Goal: Information Seeking & Learning: Learn about a topic

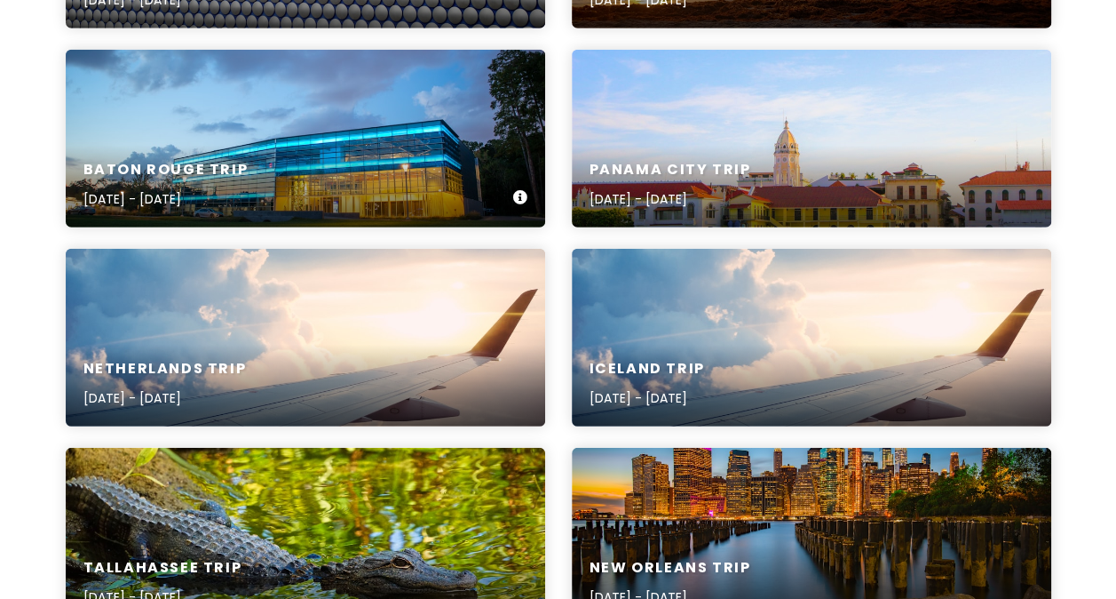
scroll to position [2262, 0]
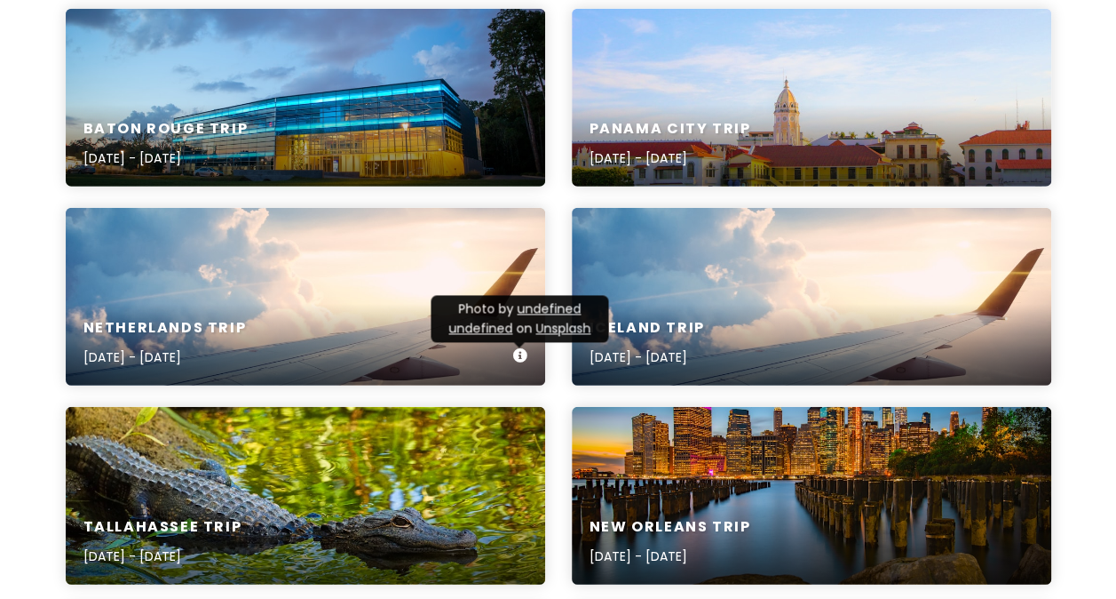
click at [719, 301] on div "Iceland Trip [DATE] - [DATE]" at bounding box center [812, 343] width 480 height 84
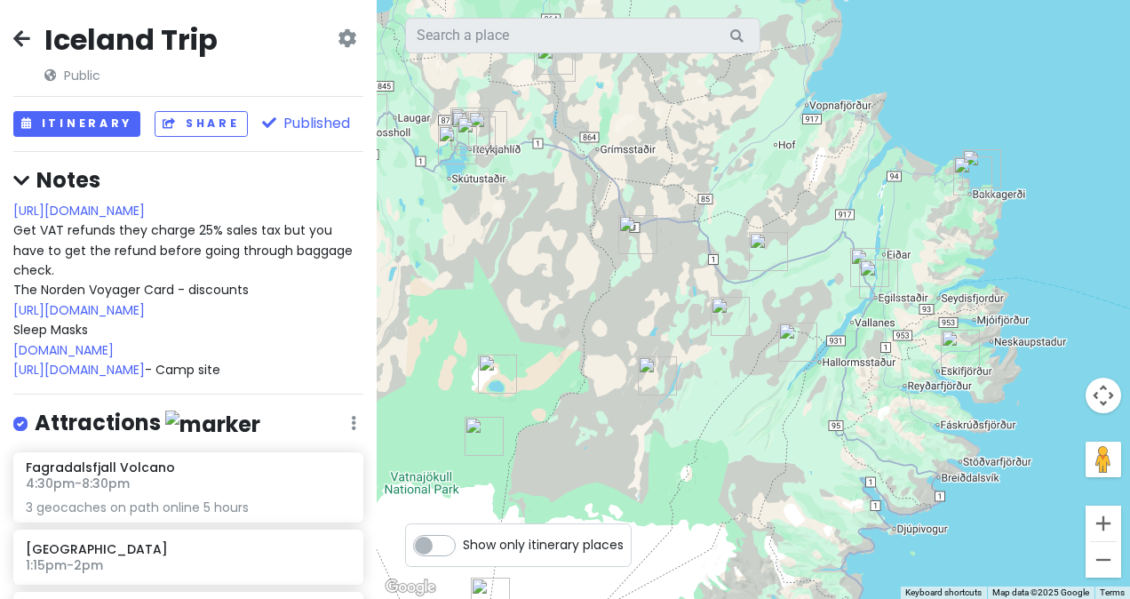
click at [988, 153] on img "Borgarfjörður eystra tjaldsvæði" at bounding box center [972, 175] width 53 height 53
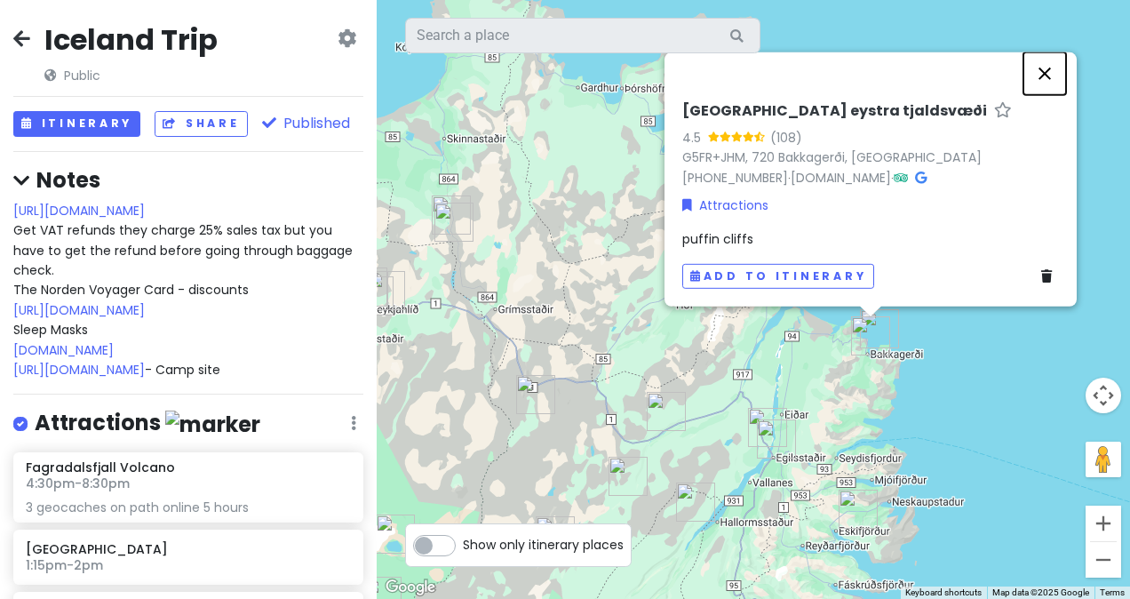
click at [1040, 79] on button "Close" at bounding box center [1044, 73] width 43 height 43
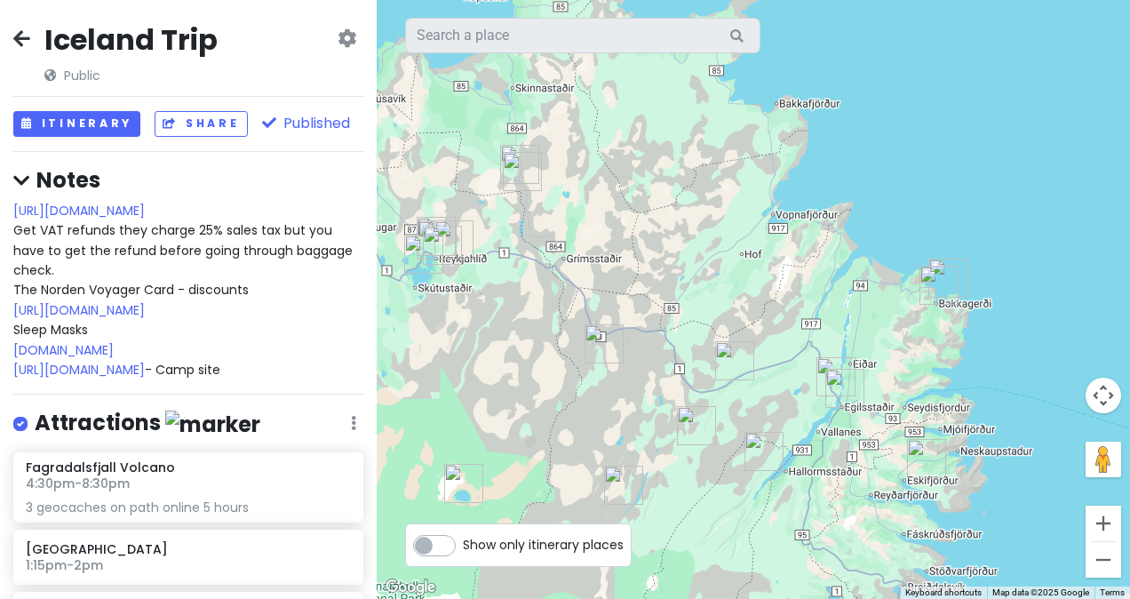
drag, startPoint x: 718, startPoint y: 297, endPoint x: 821, endPoint y: 215, distance: 131.5
click at [821, 215] on div at bounding box center [753, 299] width 753 height 599
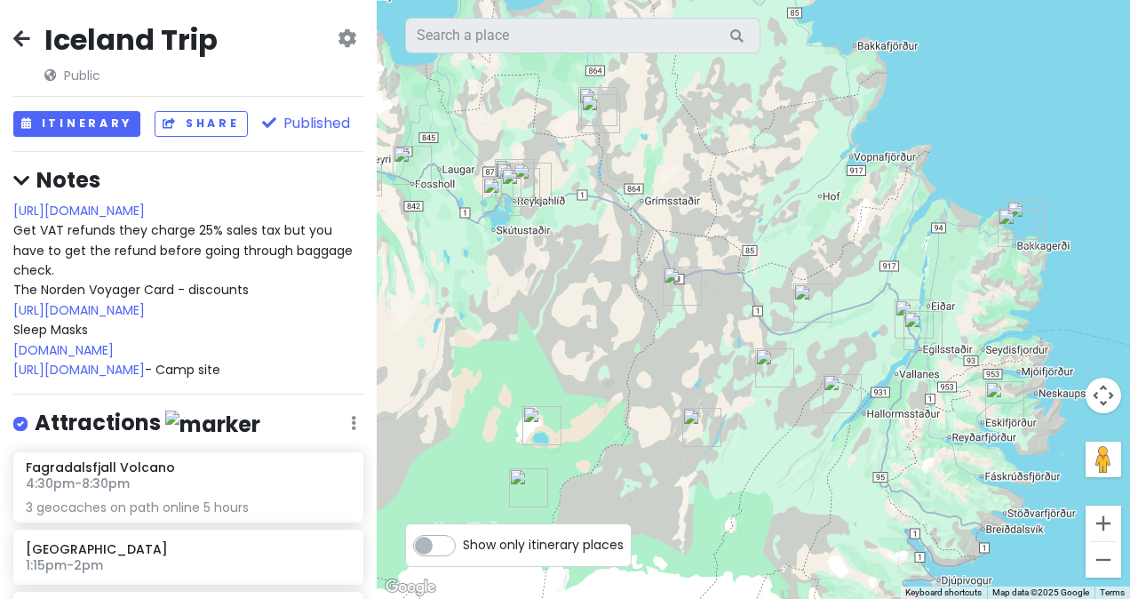
click at [19, 45] on icon at bounding box center [21, 38] width 17 height 14
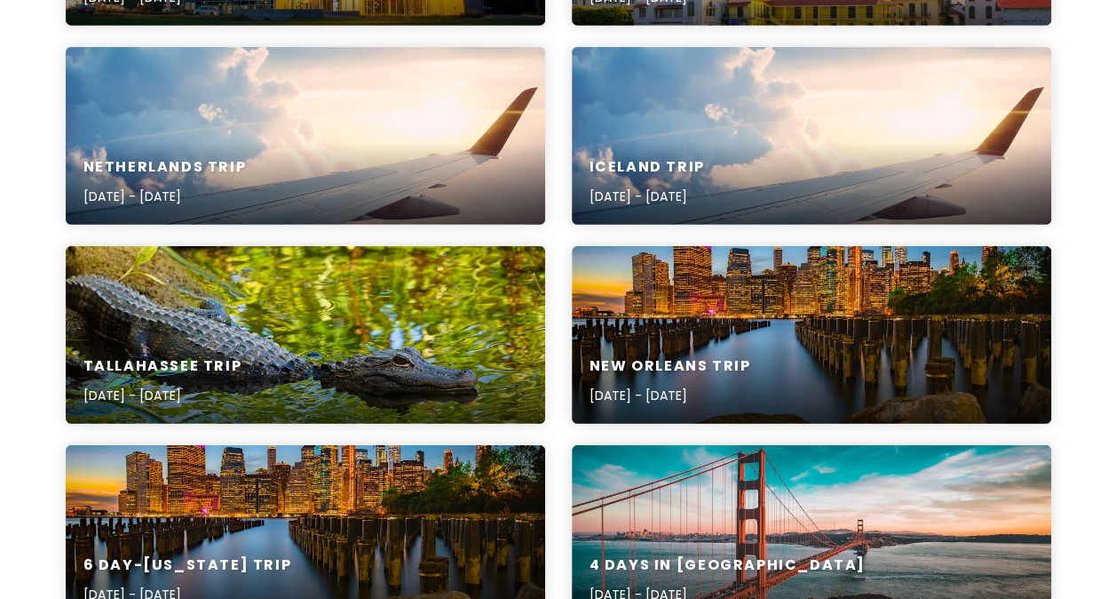
scroll to position [2421, 0]
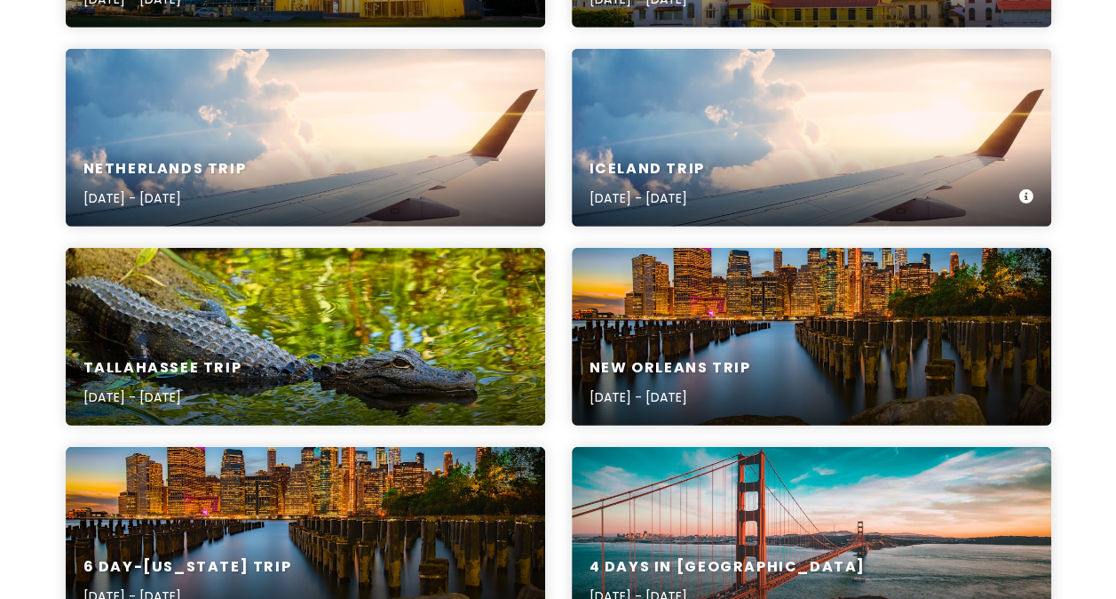
click at [703, 171] on h6 "Iceland Trip" at bounding box center [647, 169] width 115 height 19
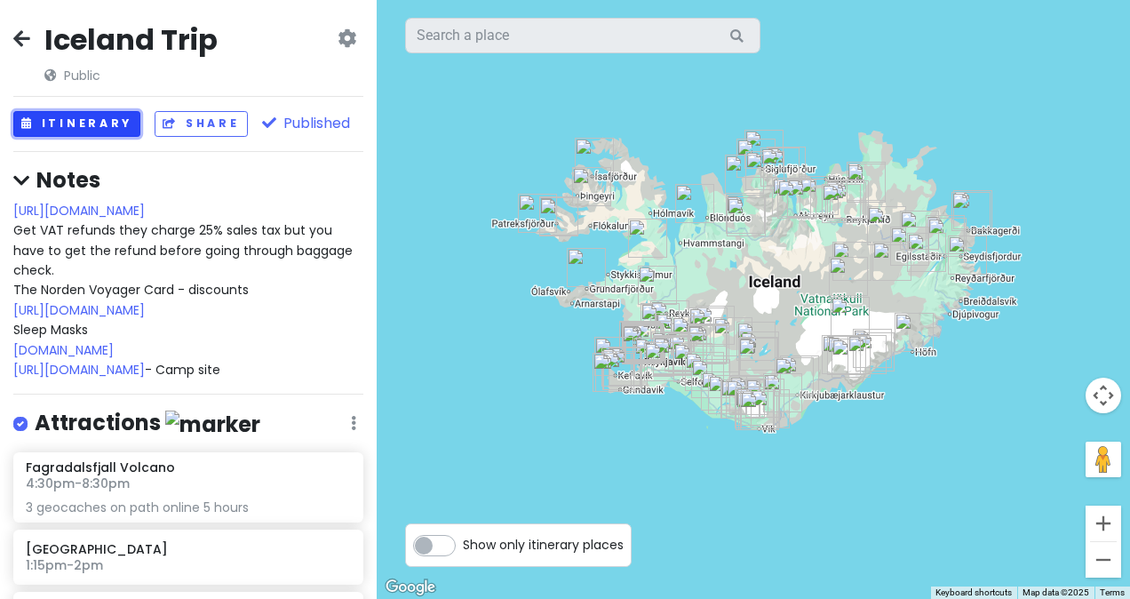
click at [99, 117] on button "Itinerary" at bounding box center [76, 124] width 127 height 26
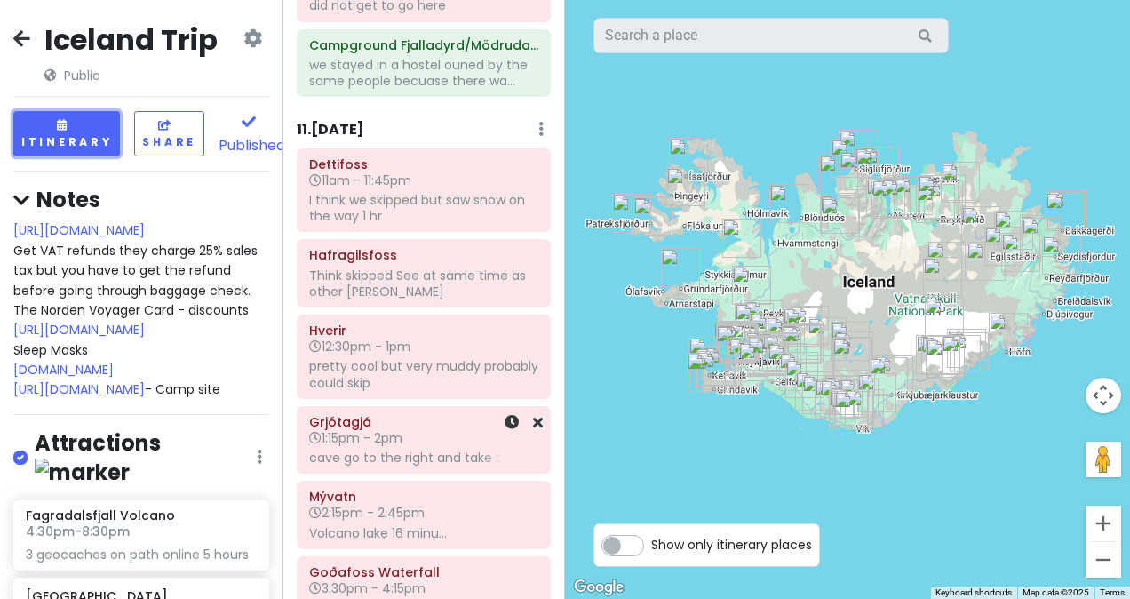
scroll to position [4670, 0]
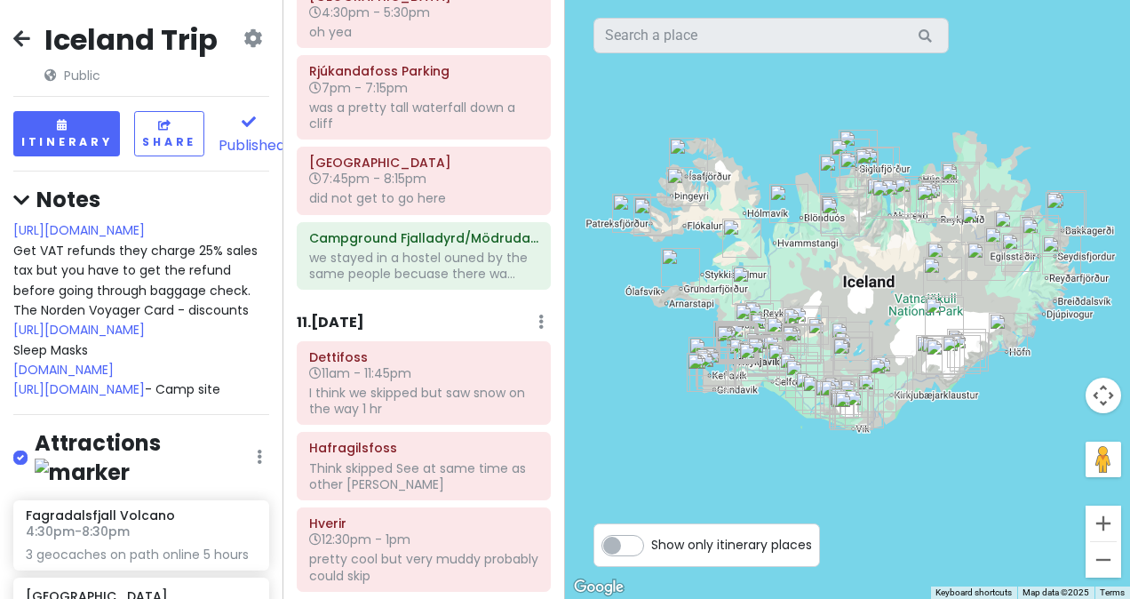
click at [338, 314] on h6 "11 . [DATE]" at bounding box center [331, 323] width 68 height 19
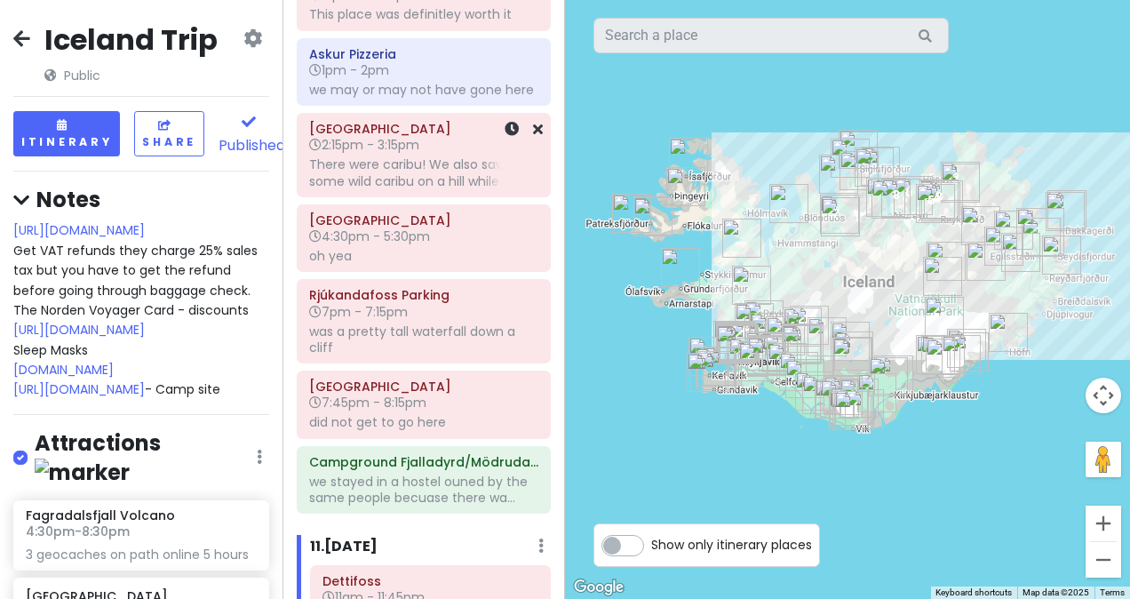
scroll to position [4021, 0]
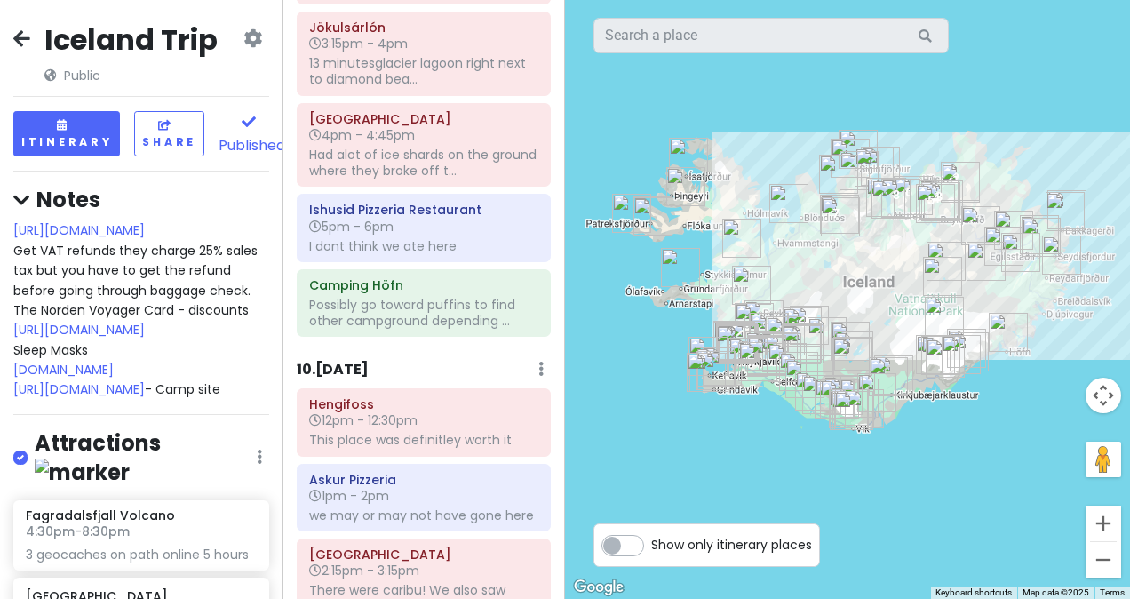
click at [331, 361] on h6 "10 . [DATE]" at bounding box center [333, 370] width 72 height 19
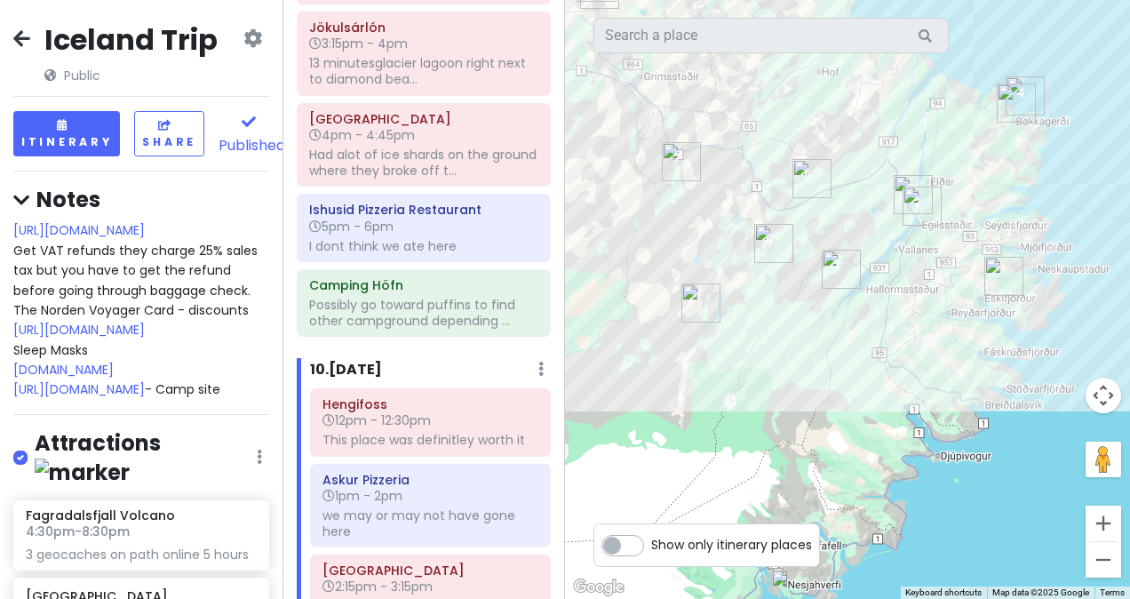
drag, startPoint x: 960, startPoint y: 346, endPoint x: 789, endPoint y: 345, distance: 171.4
click at [789, 345] on div at bounding box center [847, 299] width 565 height 599
click at [674, 157] on img "Campground Fjalladyrd/Mödrudalur" at bounding box center [680, 161] width 53 height 53
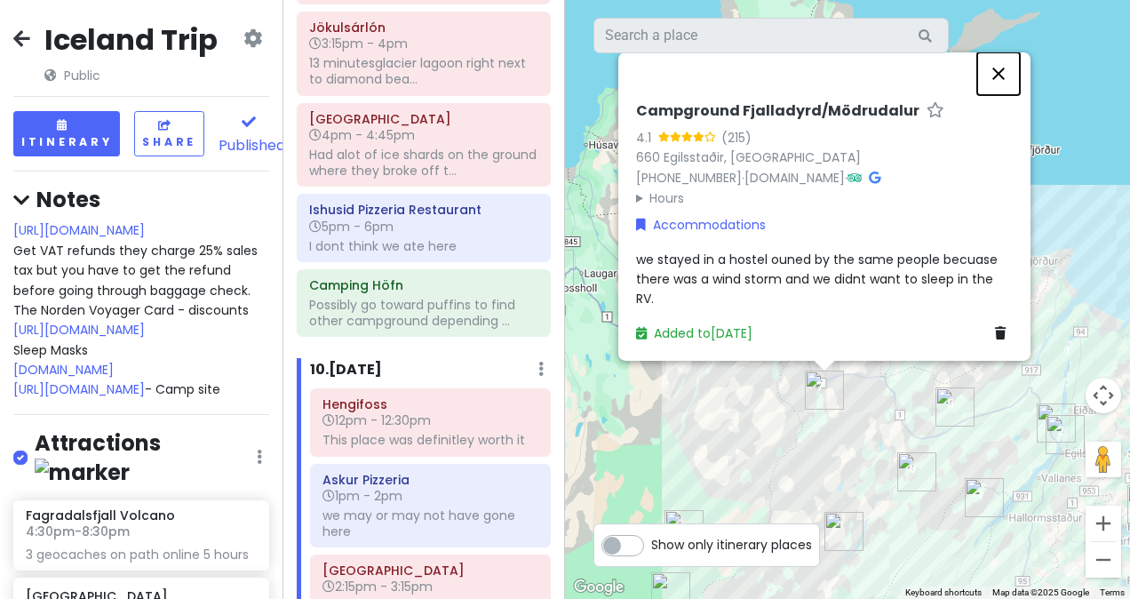
click at [1003, 78] on button "Close" at bounding box center [998, 73] width 43 height 43
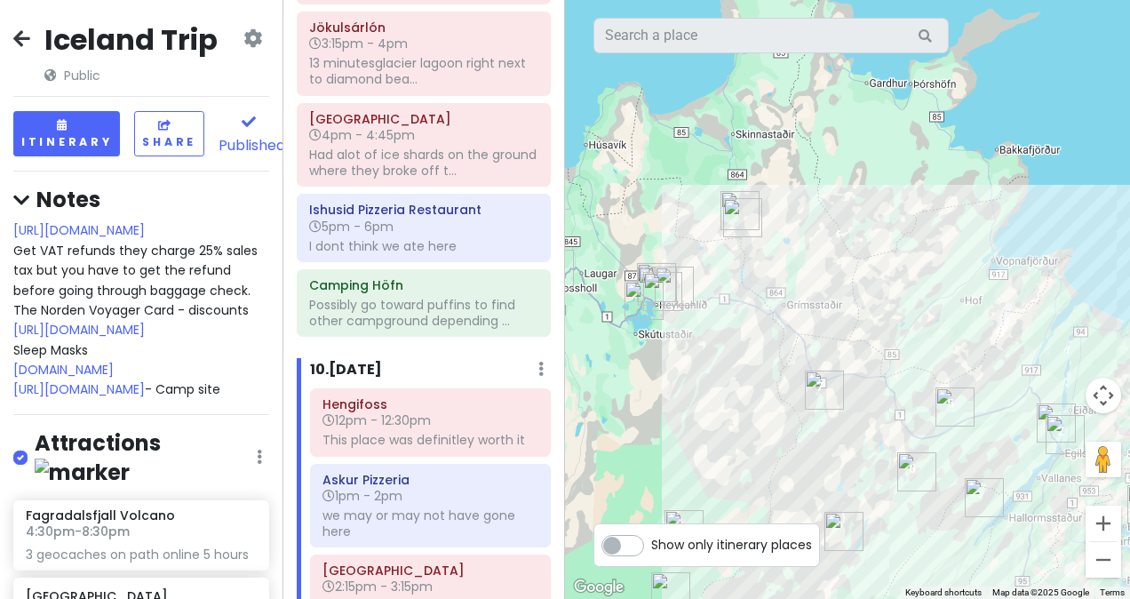
click at [915, 469] on img "Stuðlagil Canyon" at bounding box center [916, 471] width 53 height 53
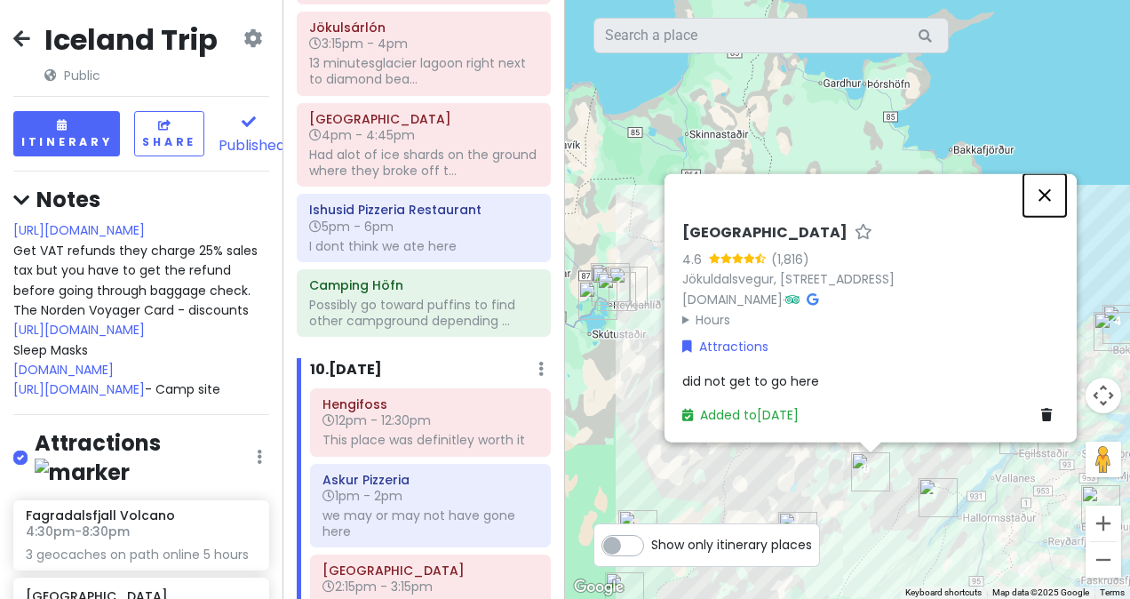
click at [1044, 201] on button "Close" at bounding box center [1044, 195] width 43 height 43
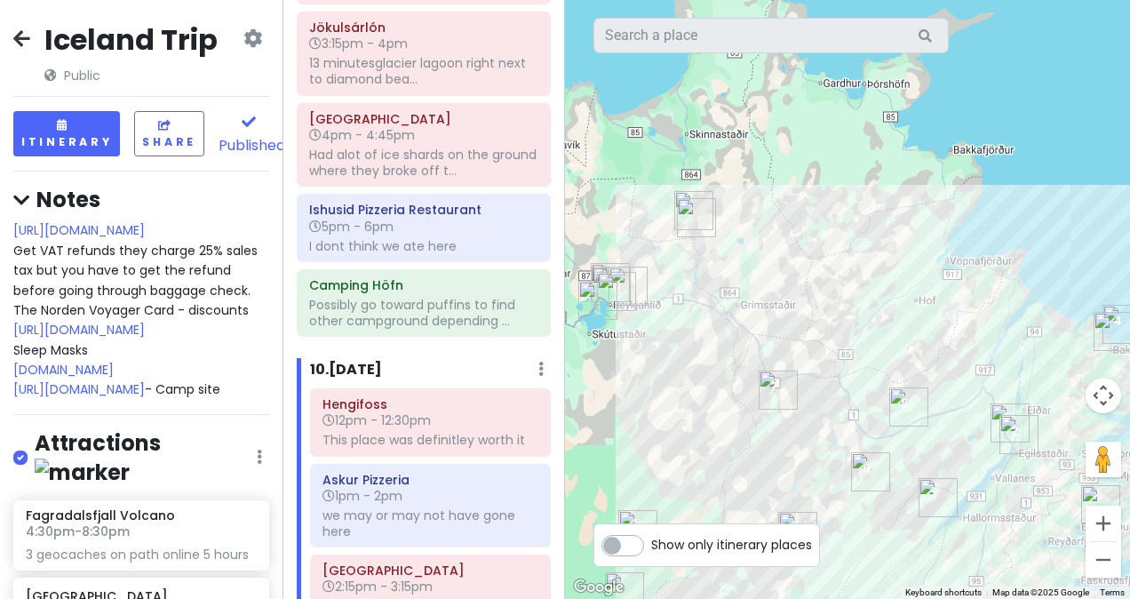
click at [903, 418] on img "Rjúkandafoss Parking" at bounding box center [908, 406] width 53 height 53
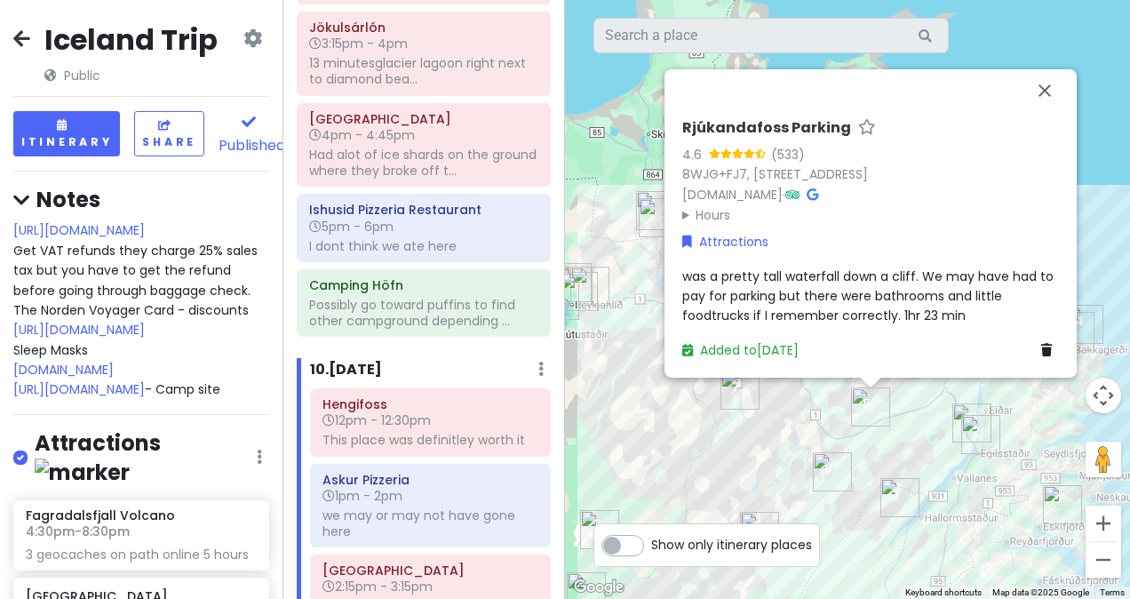
click at [79, 256] on span "[URL][DOMAIN_NAME] Get VAT refunds they charge 25% sales tax but you have to ge…" at bounding box center [137, 309] width 248 height 177
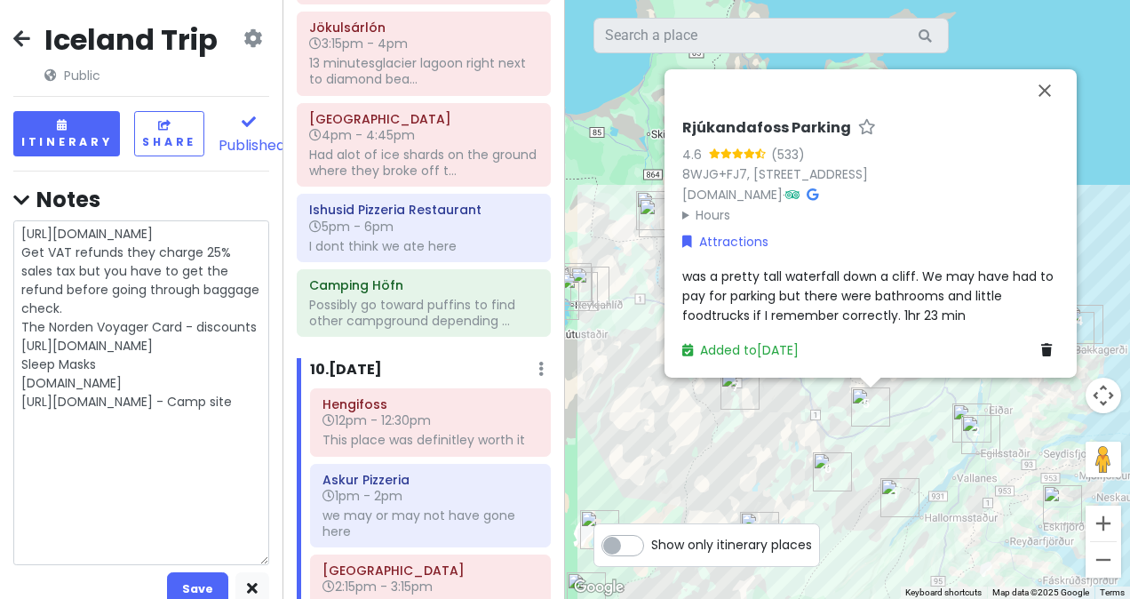
drag, startPoint x: 20, startPoint y: 250, endPoint x: 203, endPoint y: 293, distance: 188.7
click at [203, 293] on textarea "[URL][DOMAIN_NAME] Get VAT refunds they charge 25% sales tax but you have to ge…" at bounding box center [141, 392] width 256 height 344
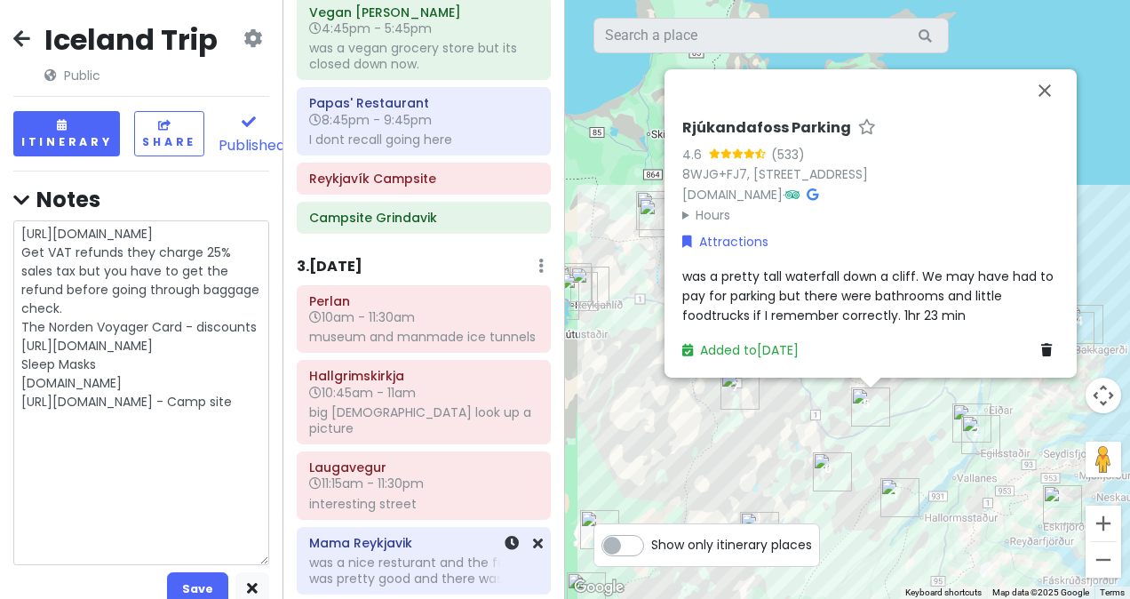
scroll to position [401, 0]
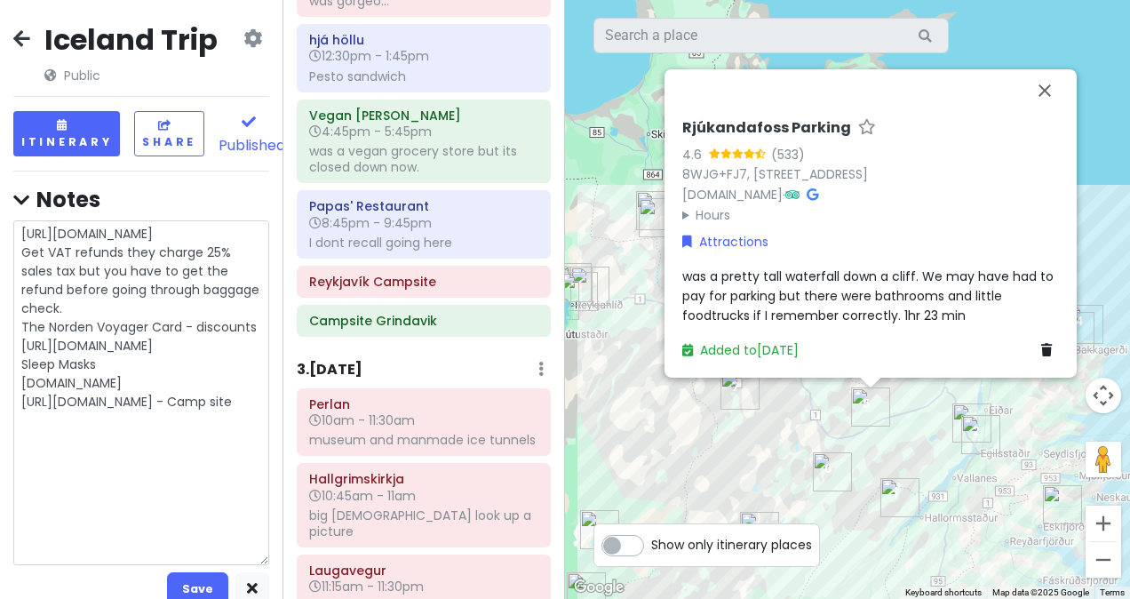
type textarea "x"
click at [141, 203] on h4 "Notes" at bounding box center [141, 200] width 256 height 28
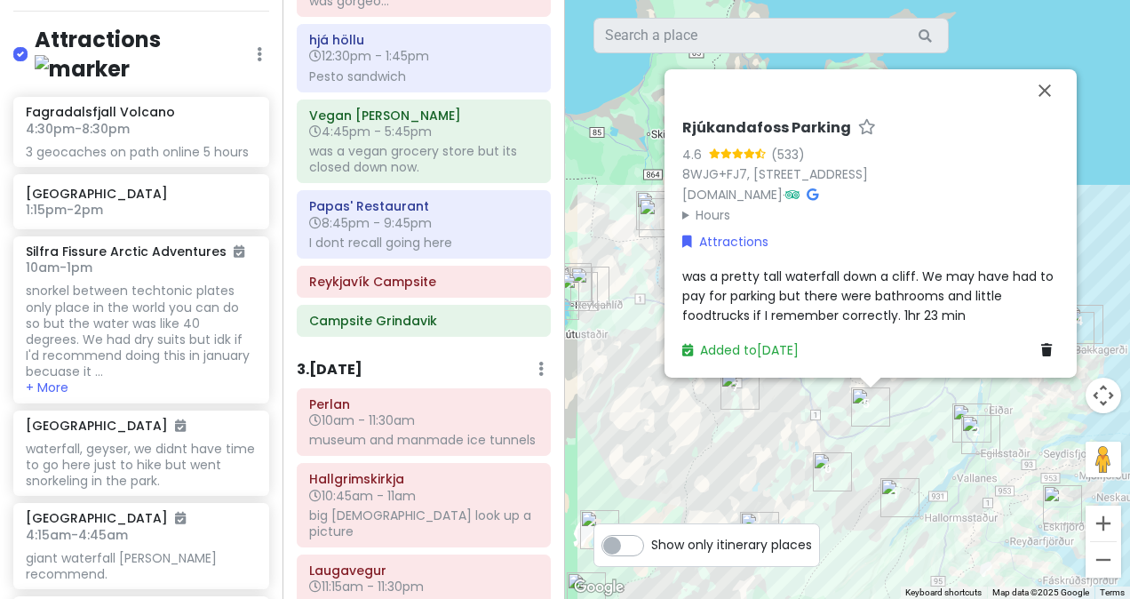
scroll to position [8005, 0]
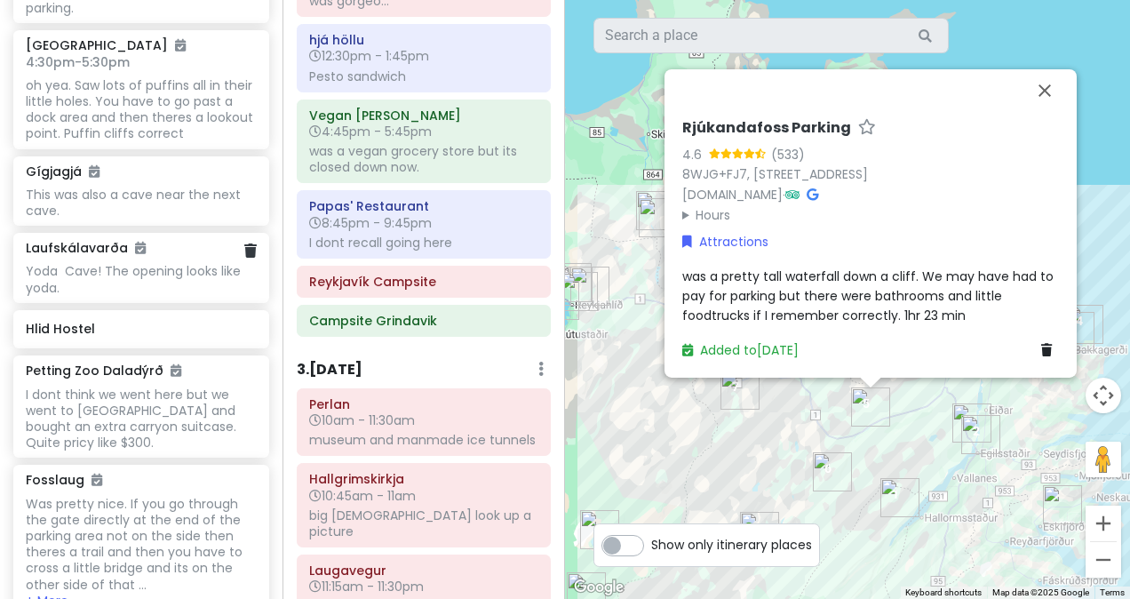
click at [92, 295] on div "Yoda Cave! The opening looks like yoda." at bounding box center [141, 279] width 230 height 32
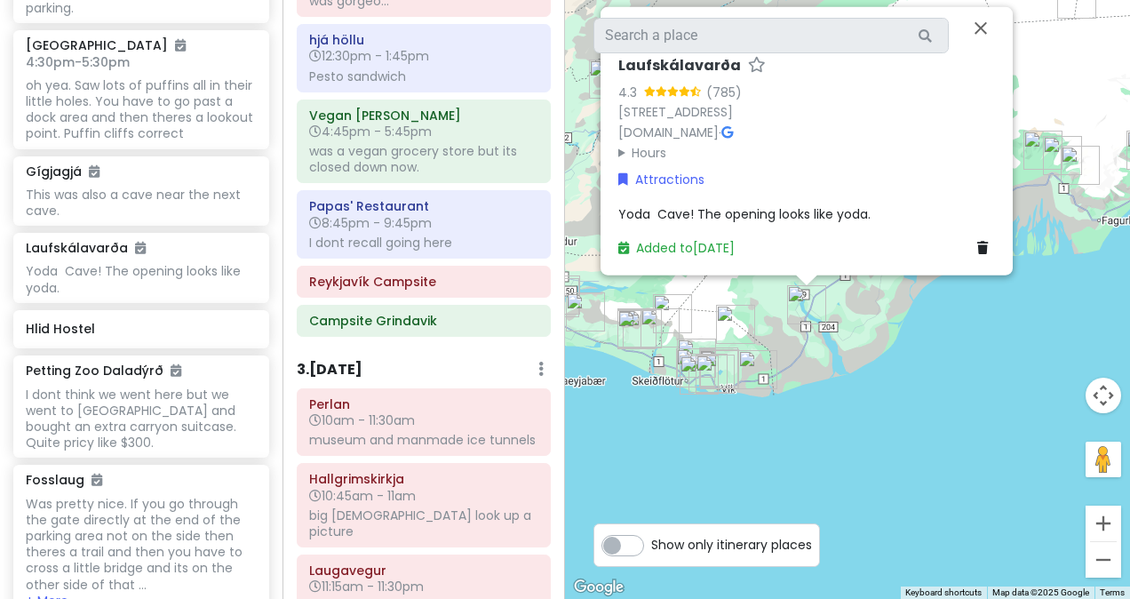
drag, startPoint x: 863, startPoint y: 531, endPoint x: 846, endPoint y: 302, distance: 229.8
click at [846, 302] on div "Laufskálavarða 4.3 (785) Þjóðvegur, 881, [GEOGRAPHIC_DATA] [DOMAIN_NAME] · Hour…" at bounding box center [847, 299] width 565 height 599
click at [983, 34] on button "Close" at bounding box center [980, 28] width 43 height 43
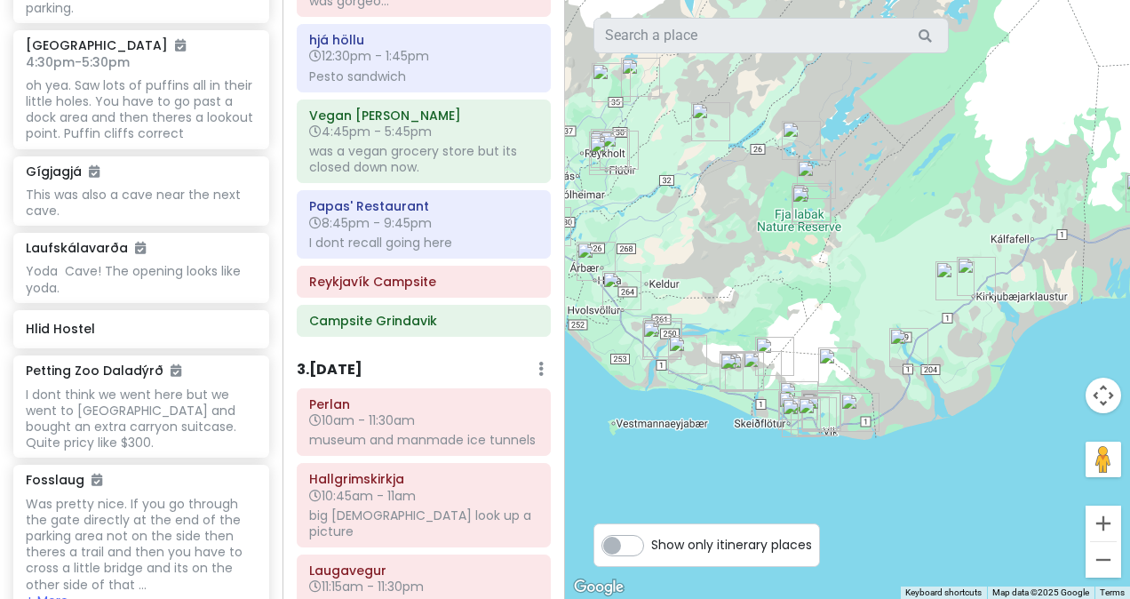
drag, startPoint x: 831, startPoint y: 401, endPoint x: 936, endPoint y: 444, distance: 113.1
click at [936, 444] on div at bounding box center [847, 299] width 565 height 599
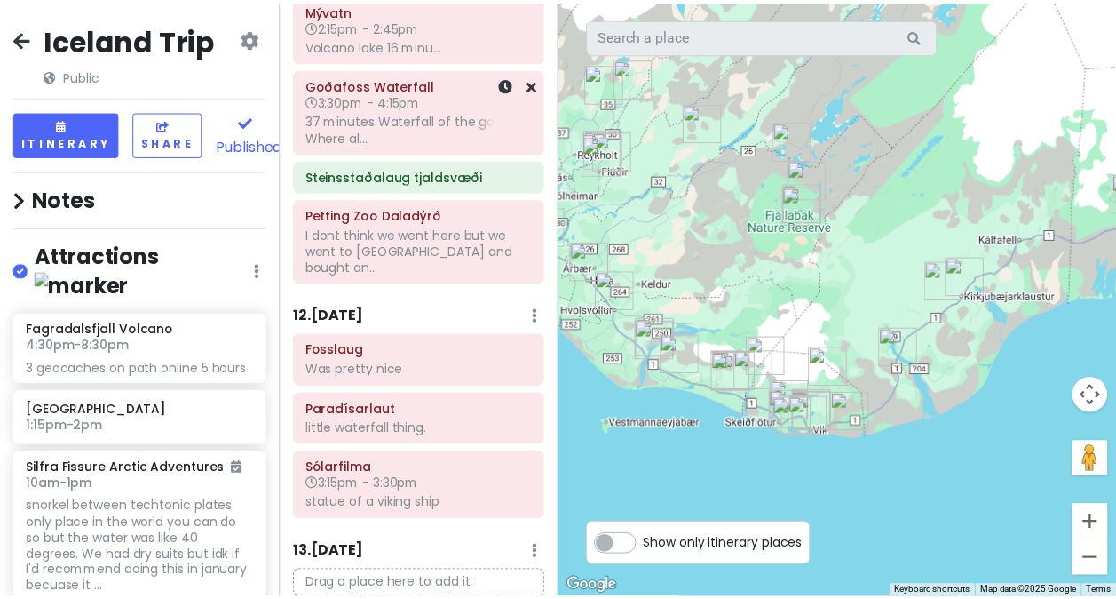
scroll to position [4965, 0]
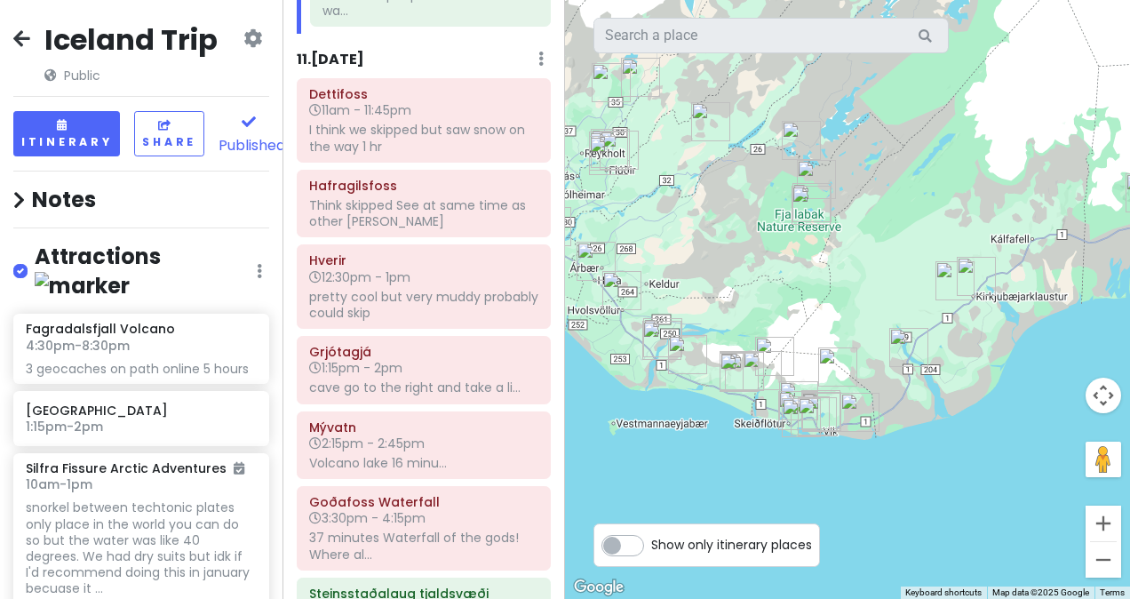
click at [21, 34] on icon at bounding box center [21, 38] width 17 height 14
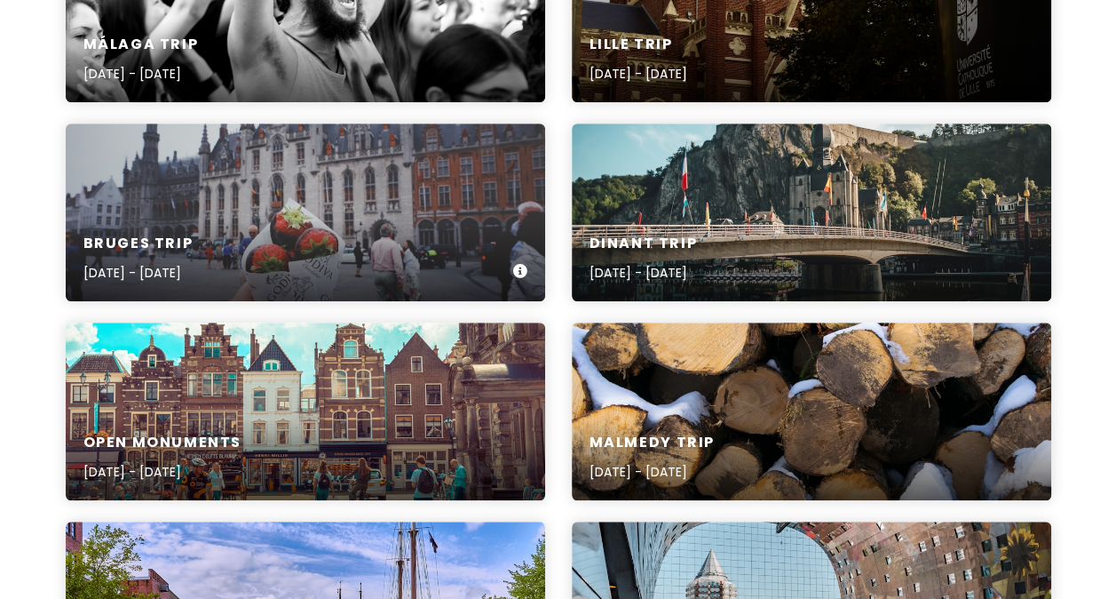
scroll to position [361, 0]
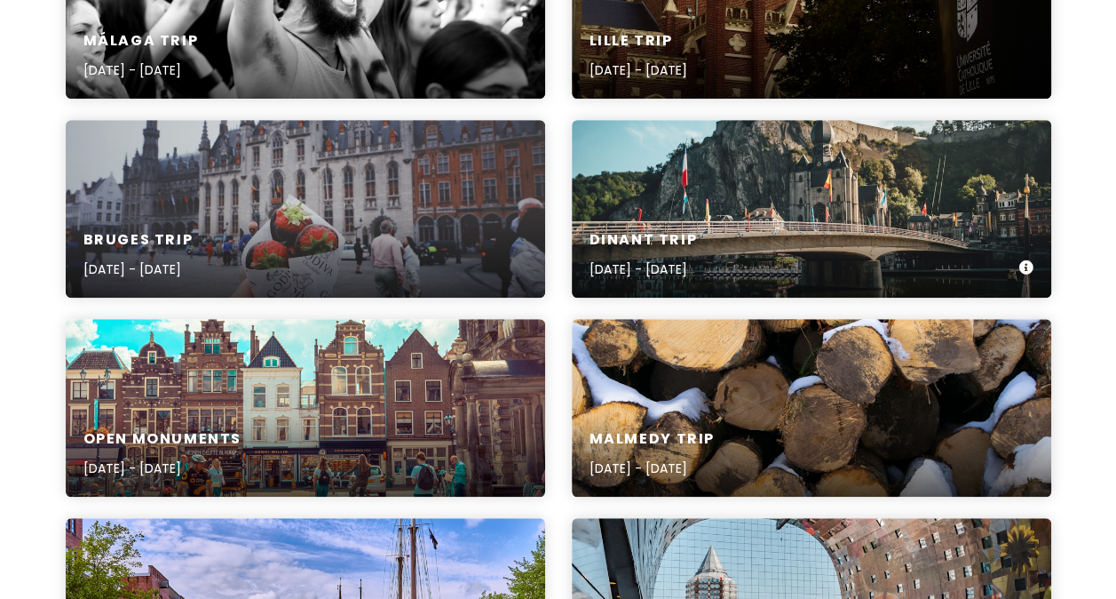
click at [694, 208] on div "Dinant Trip [DATE] - [DATE]" at bounding box center [812, 209] width 480 height 178
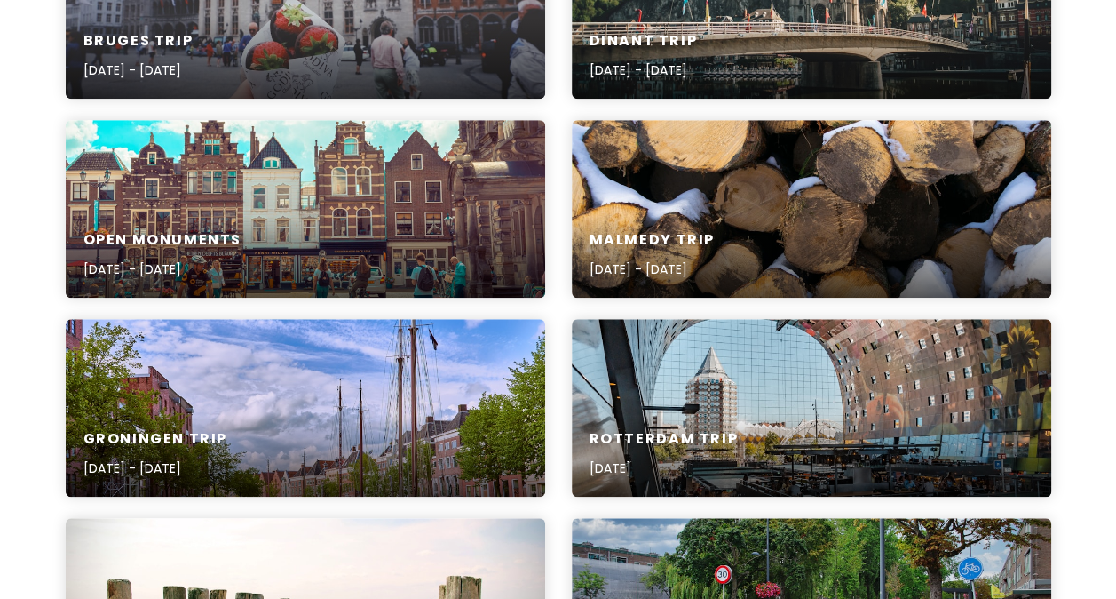
scroll to position [560, 0]
